Goal: Transaction & Acquisition: Purchase product/service

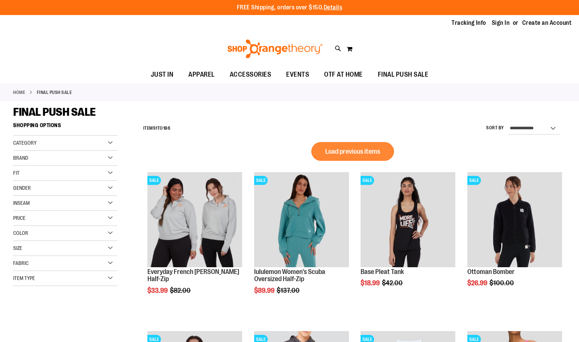
drag, startPoint x: 0, startPoint y: 0, endPoint x: 301, endPoint y: 46, distance: 304.5
click at [301, 46] on img at bounding box center [274, 48] width 97 height 19
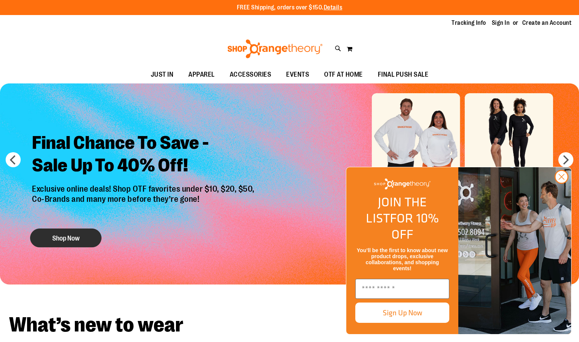
click at [89, 239] on button "Shop Now" at bounding box center [65, 237] width 71 height 19
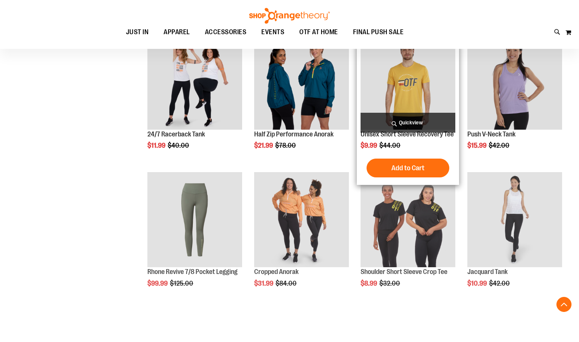
scroll to position [451, 0]
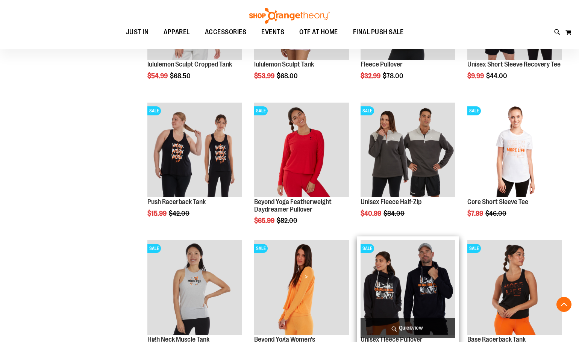
scroll to position [939, 0]
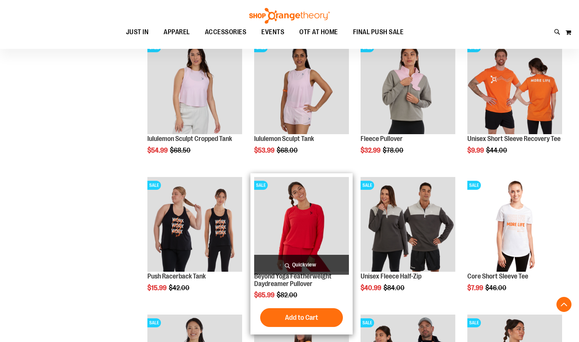
click at [315, 225] on img "product" at bounding box center [301, 224] width 95 height 95
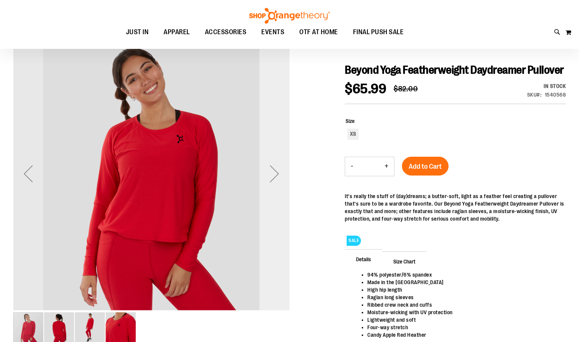
scroll to position [37, 0]
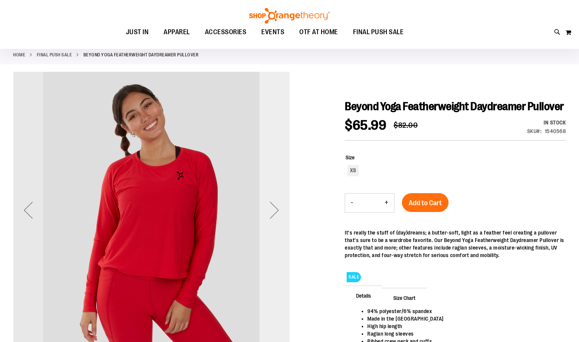
click at [276, 201] on div "Next" at bounding box center [274, 210] width 30 height 30
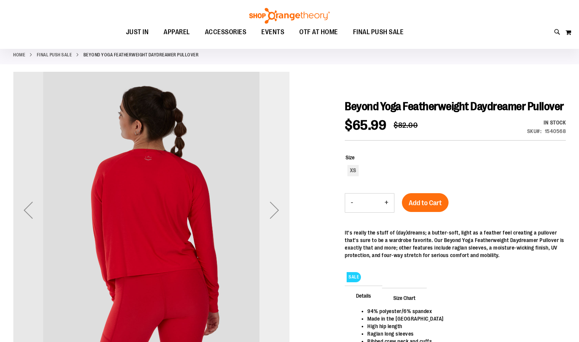
click at [276, 202] on div "Next" at bounding box center [274, 210] width 30 height 30
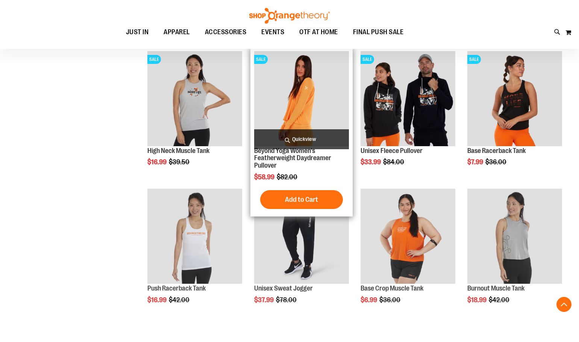
scroll to position [323, 0]
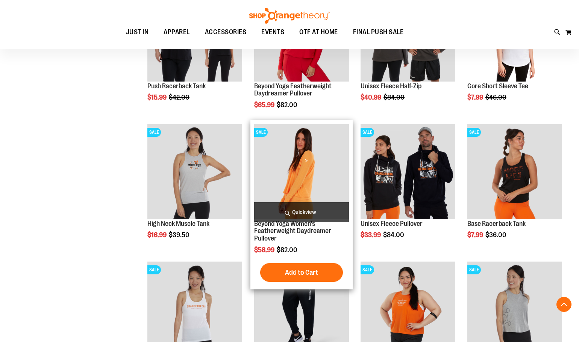
scroll to position [172, 0]
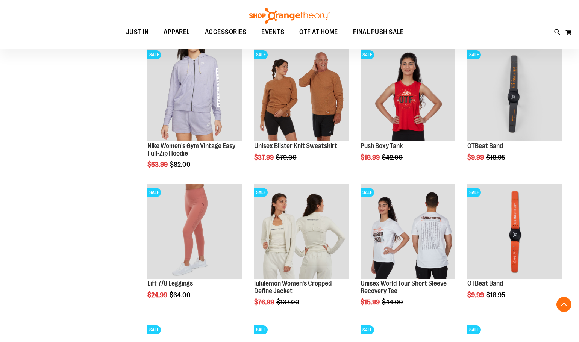
scroll to position [699, 0]
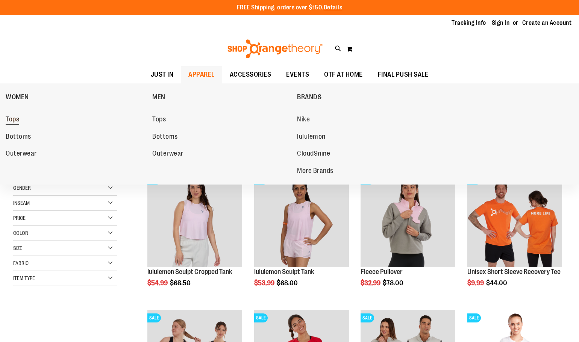
click at [21, 119] on link "Tops" at bounding box center [75, 120] width 139 height 14
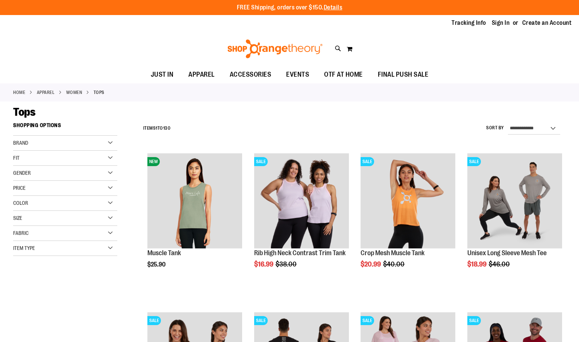
click at [113, 203] on div "Color" at bounding box center [65, 203] width 104 height 15
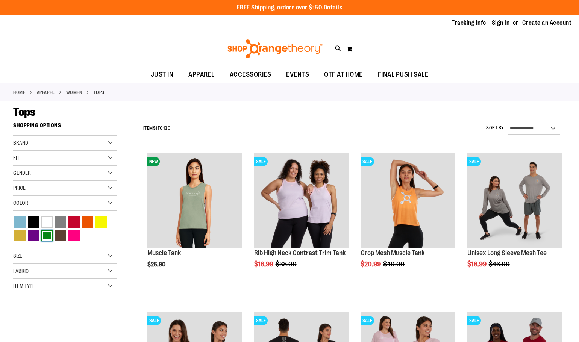
click at [48, 239] on div "Green" at bounding box center [46, 235] width 11 height 11
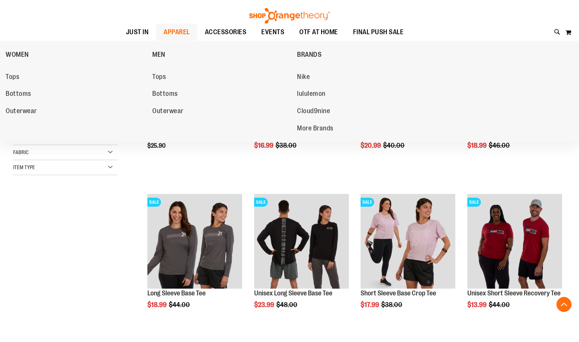
scroll to position [119, 0]
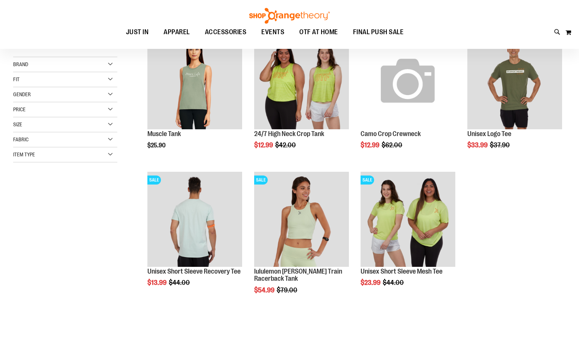
scroll to position [44, 0]
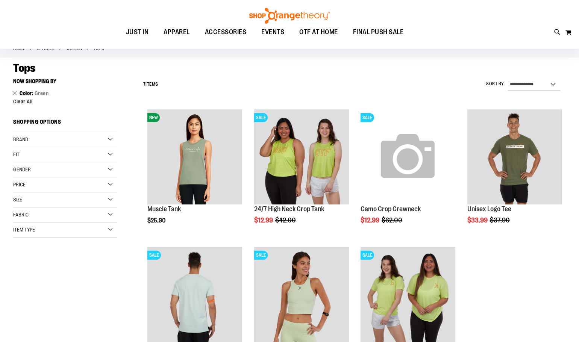
click at [39, 215] on div "Fabric" at bounding box center [65, 214] width 104 height 15
click at [25, 101] on span "Clear All" at bounding box center [23, 101] width 20 height 6
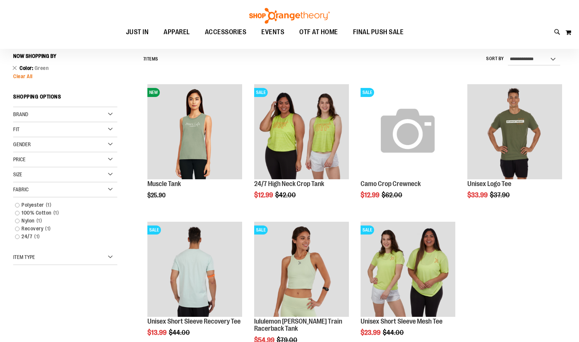
scroll to position [70, 0]
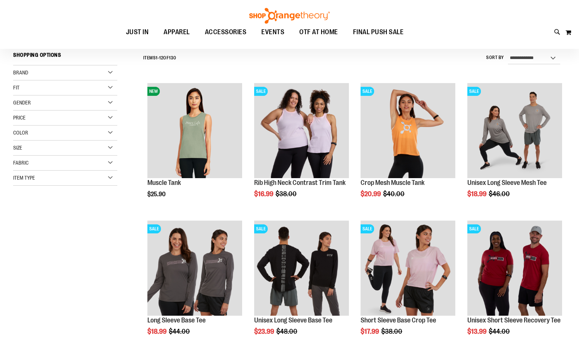
click at [32, 133] on div "Color" at bounding box center [65, 133] width 104 height 15
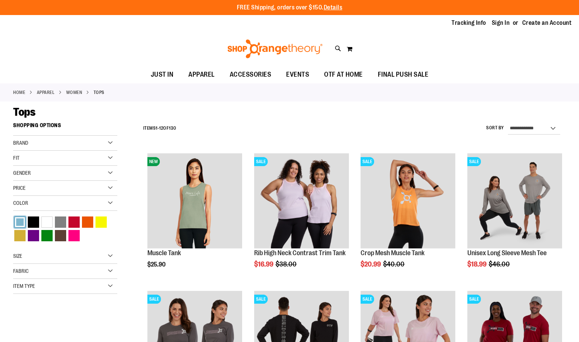
click at [17, 221] on div "Blue" at bounding box center [19, 221] width 11 height 11
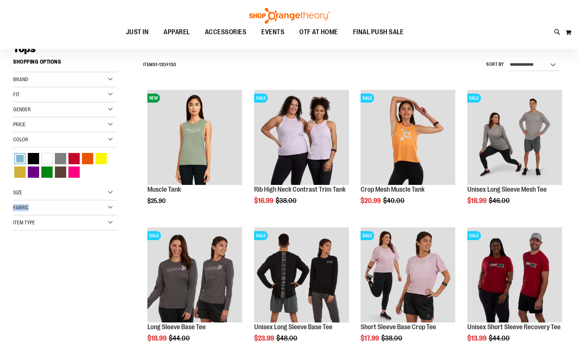
click at [17, 221] on div "Brand Nike [GEOGRAPHIC_DATA] Orangetheory Beyond Yoga" at bounding box center [65, 151] width 104 height 158
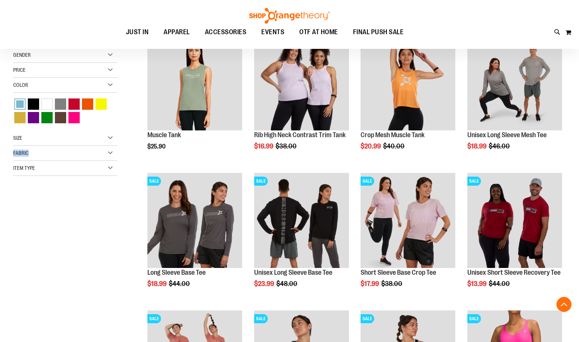
scroll to position [119, 0]
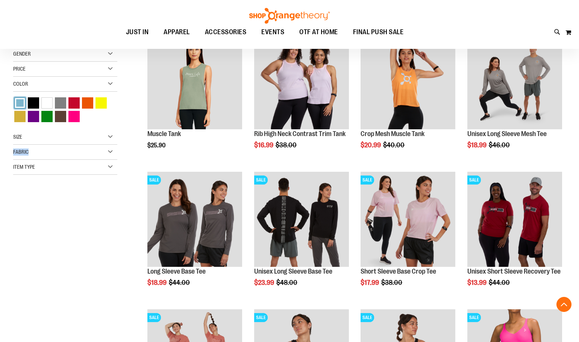
click at [21, 101] on div "Blue" at bounding box center [19, 102] width 11 height 11
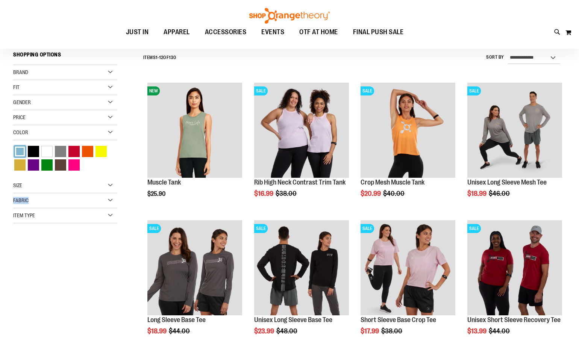
scroll to position [70, 0]
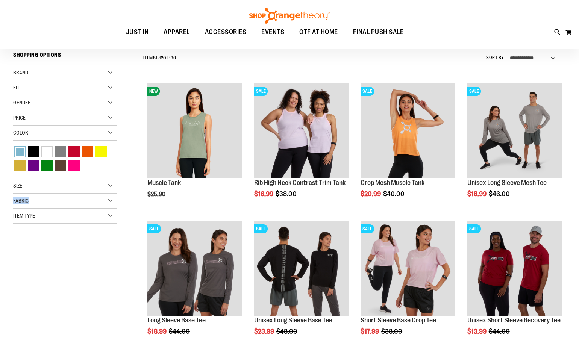
click at [20, 145] on div at bounding box center [65, 158] width 104 height 29
click at [20, 150] on div "Blue" at bounding box center [19, 151] width 11 height 11
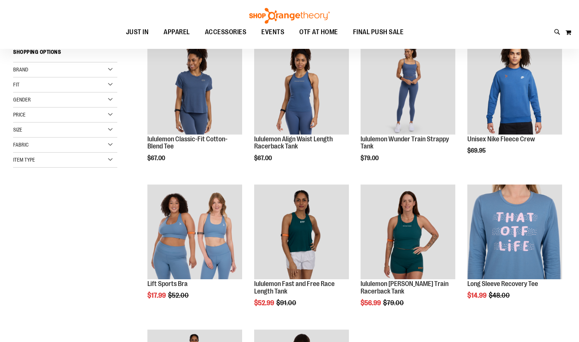
scroll to position [119, 0]
